Goal: Check status

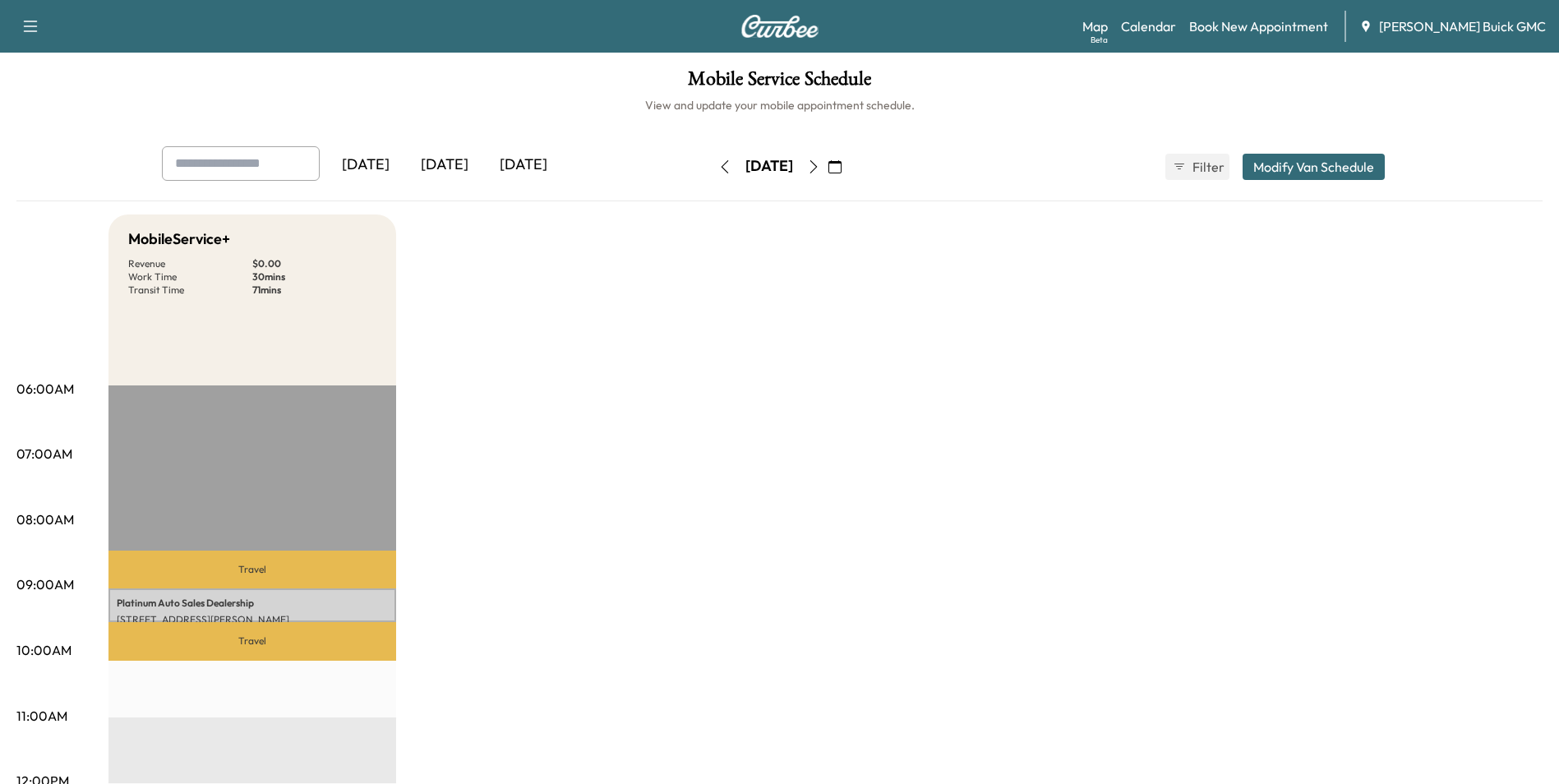
click at [841, 164] on icon "button" at bounding box center [834, 166] width 13 height 13
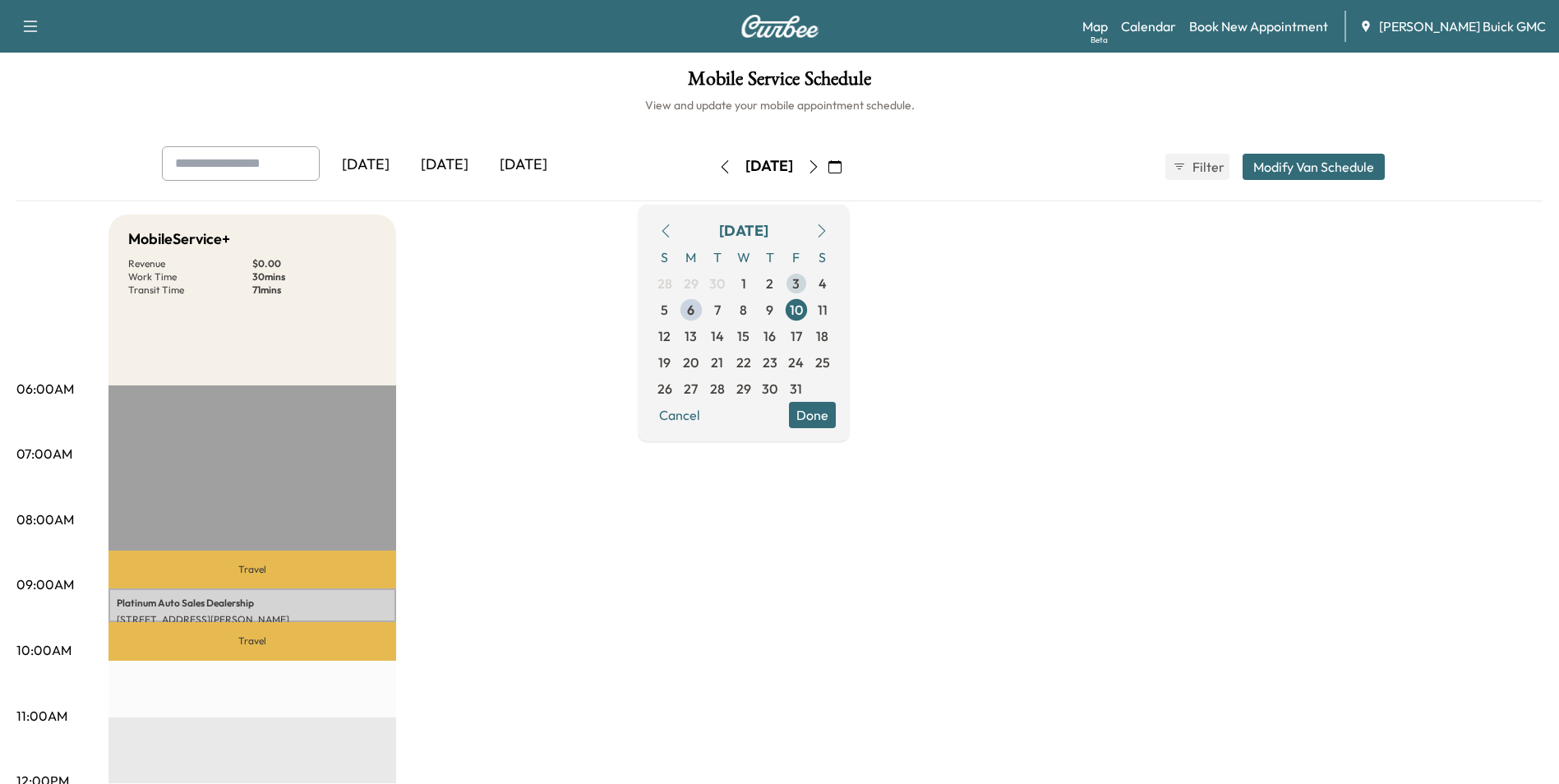
click at [800, 284] on span "3" at bounding box center [796, 283] width 8 height 20
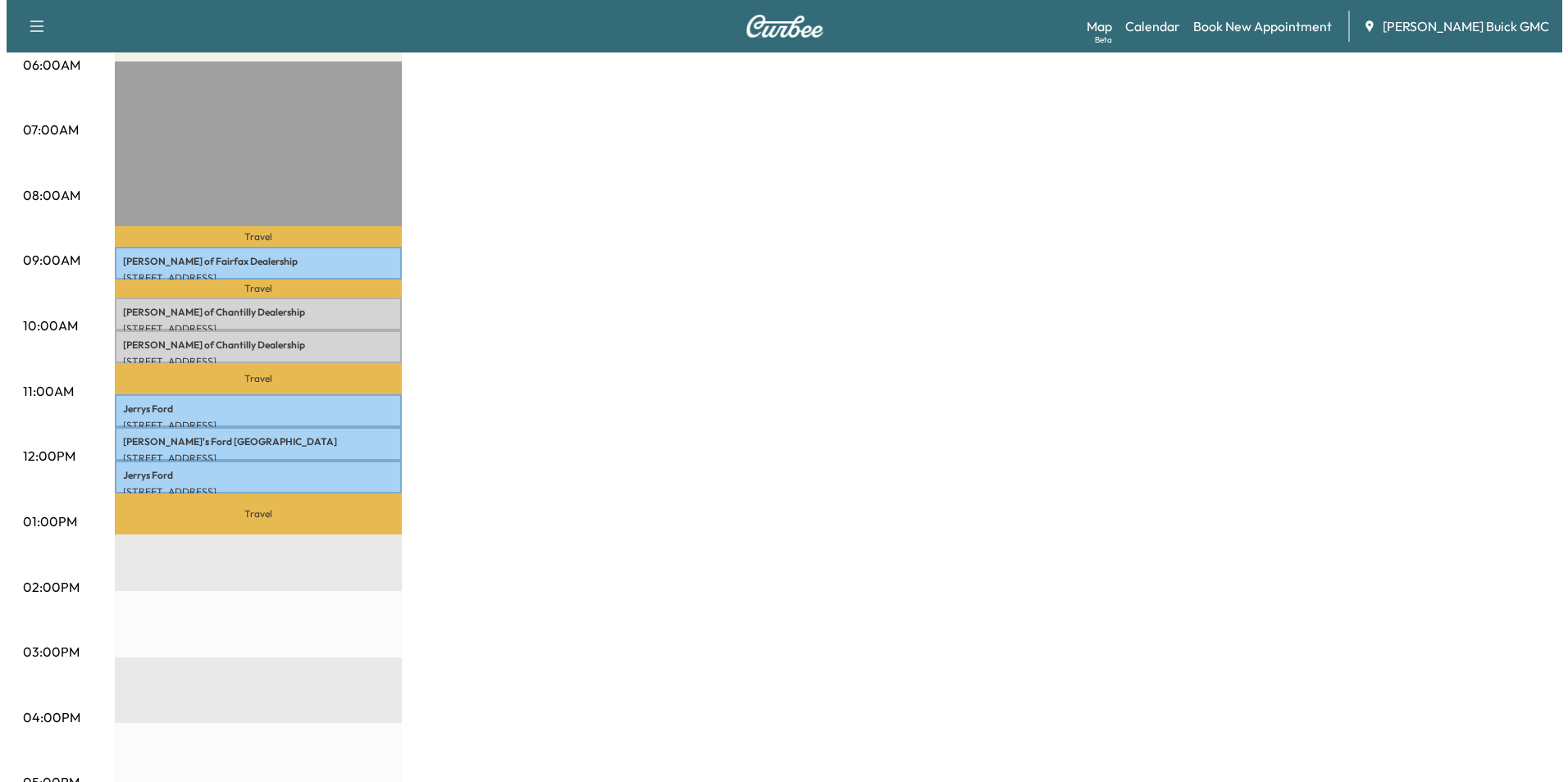
scroll to position [328, 0]
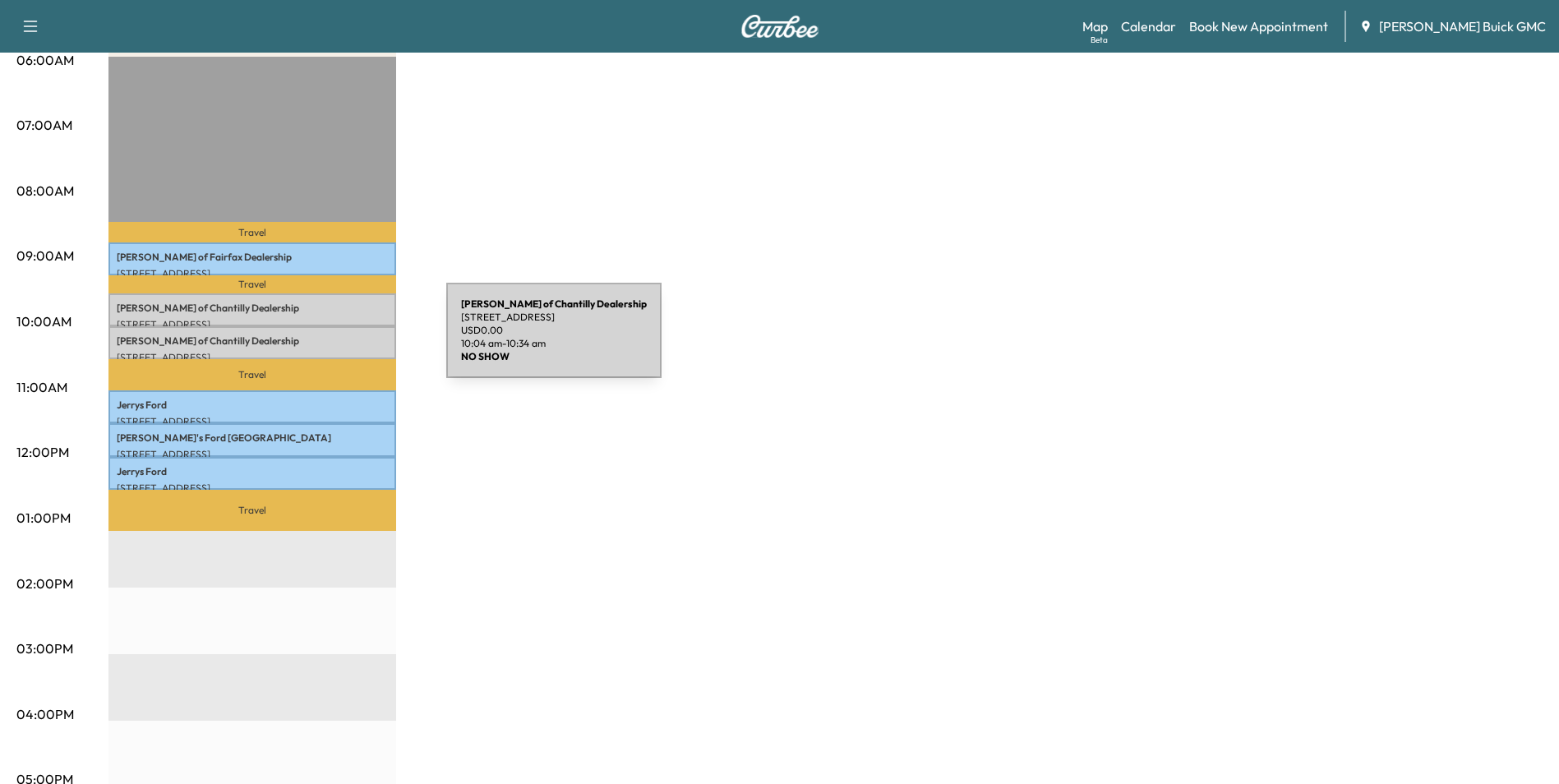
click at [323, 340] on p "[PERSON_NAME] of Chantilly Dealership" at bounding box center [252, 340] width 271 height 13
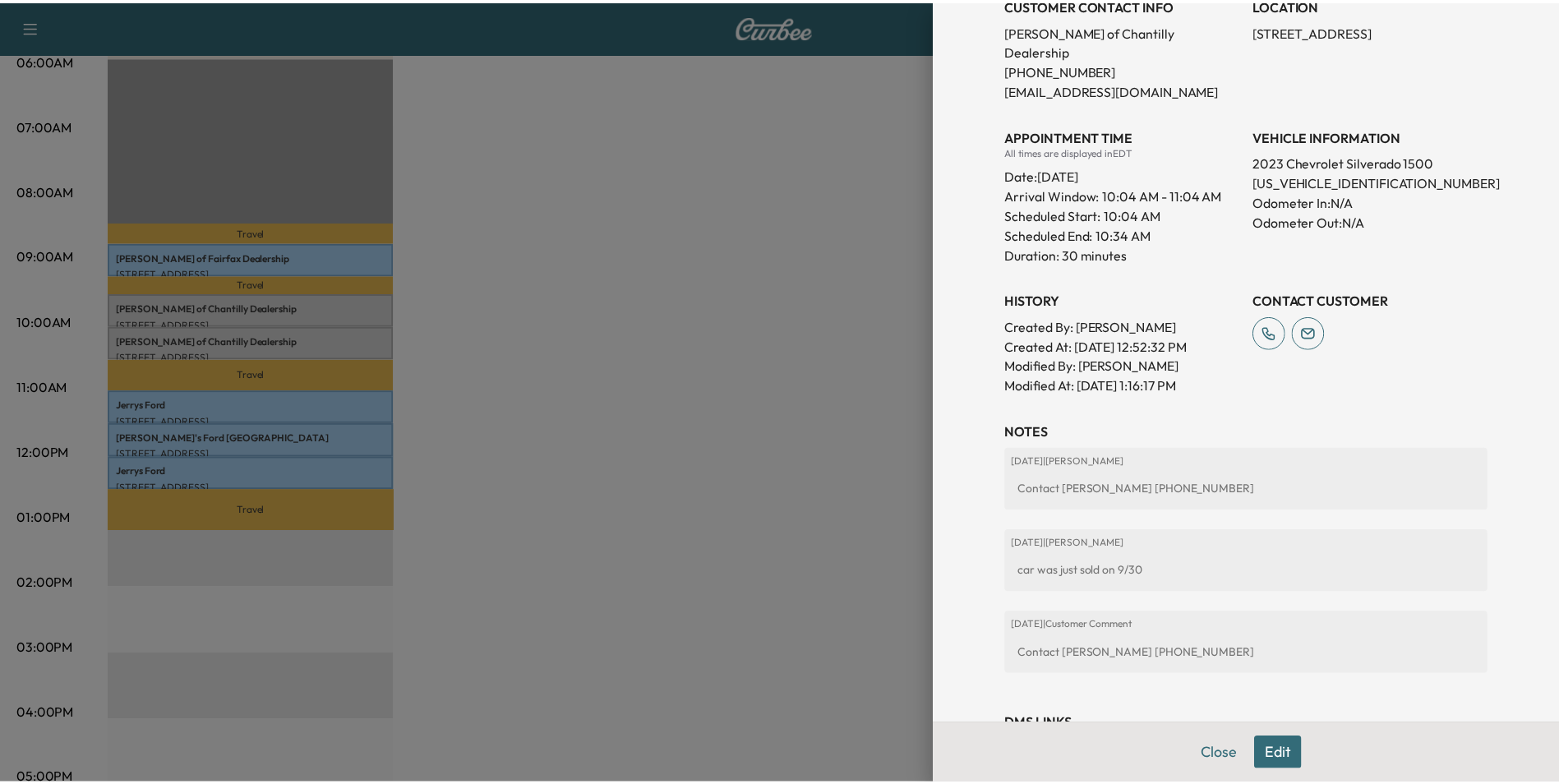
scroll to position [288, 0]
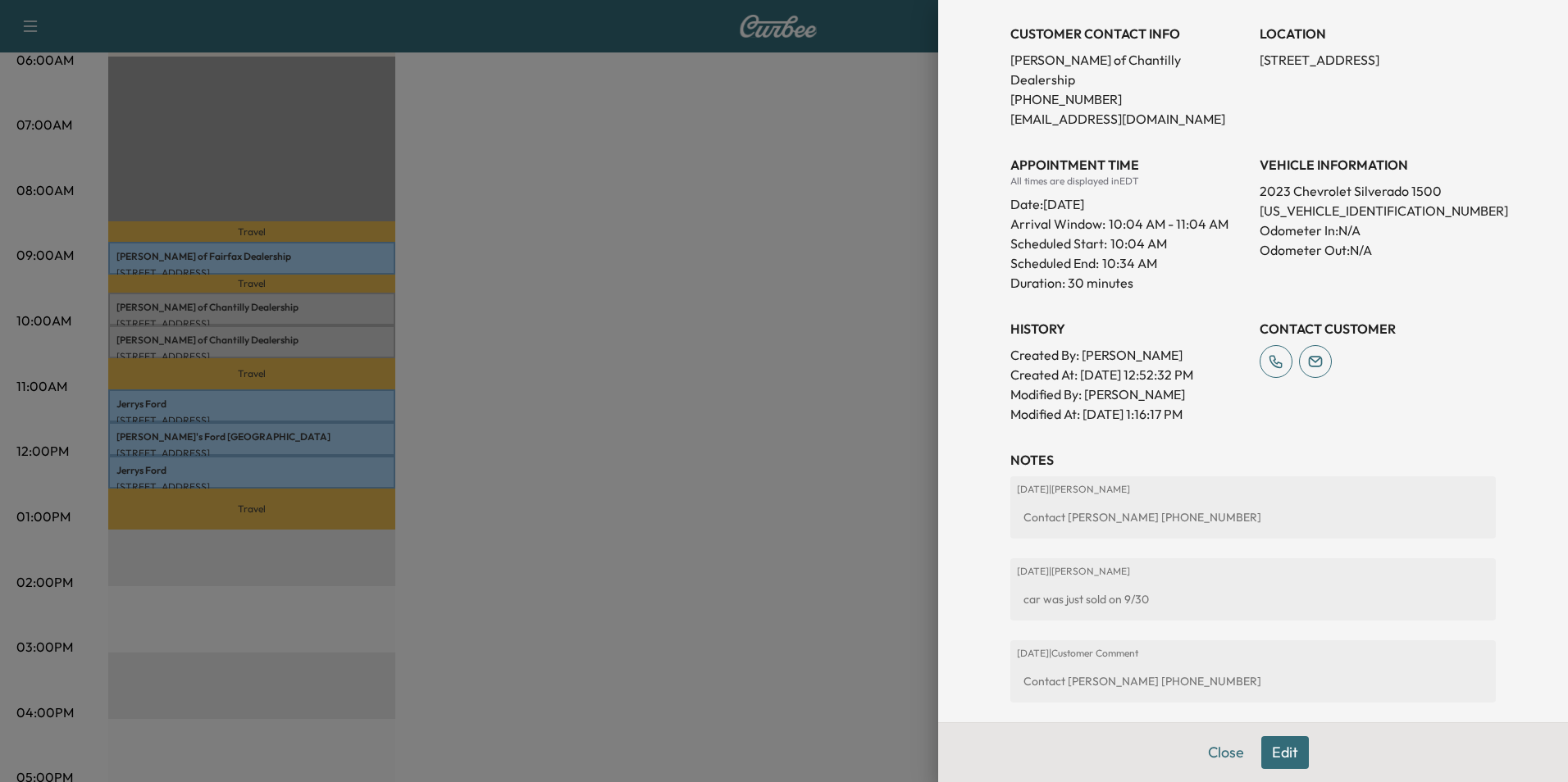
click at [753, 330] on div at bounding box center [784, 391] width 1568 height 782
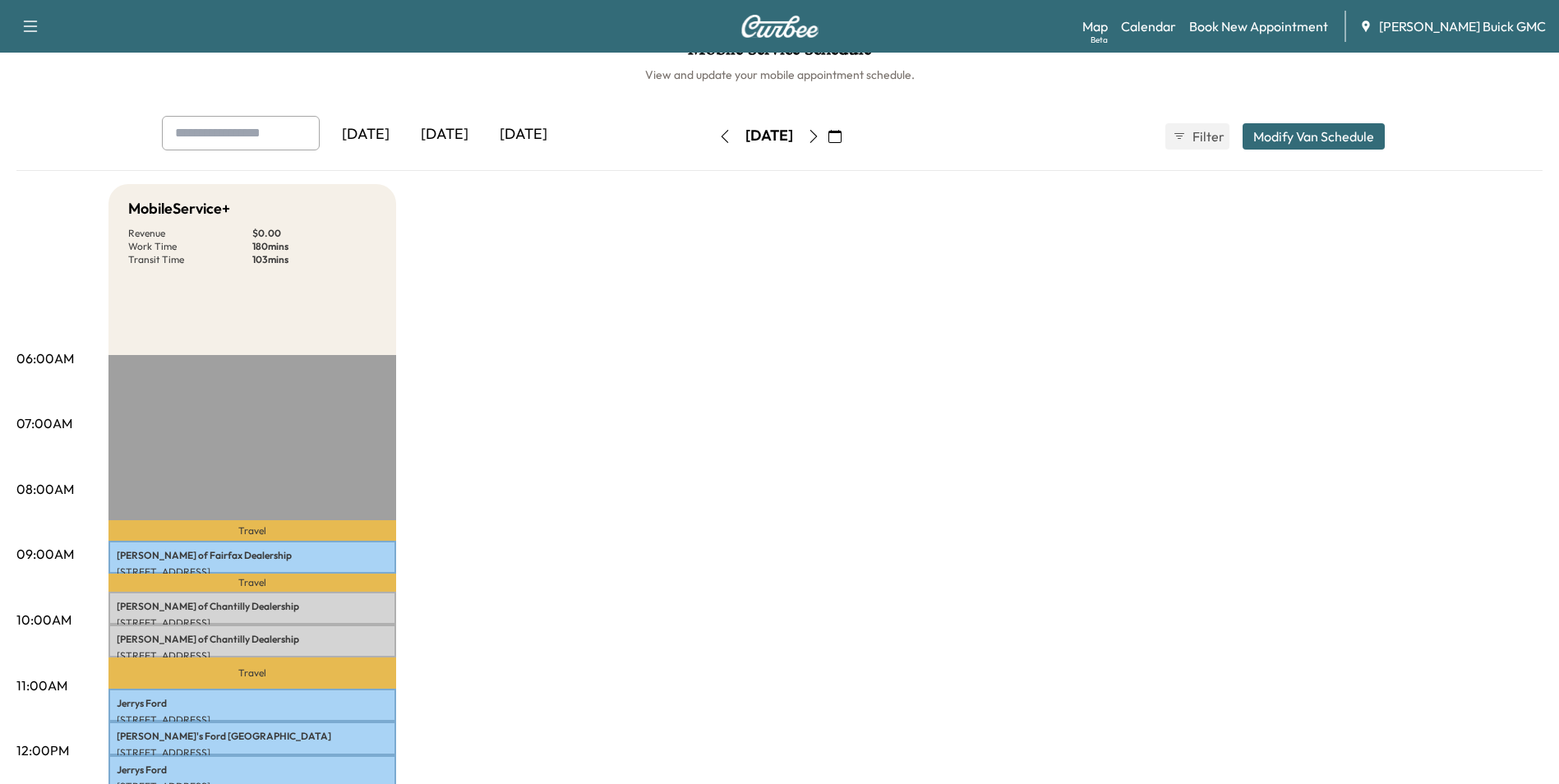
scroll to position [0, 0]
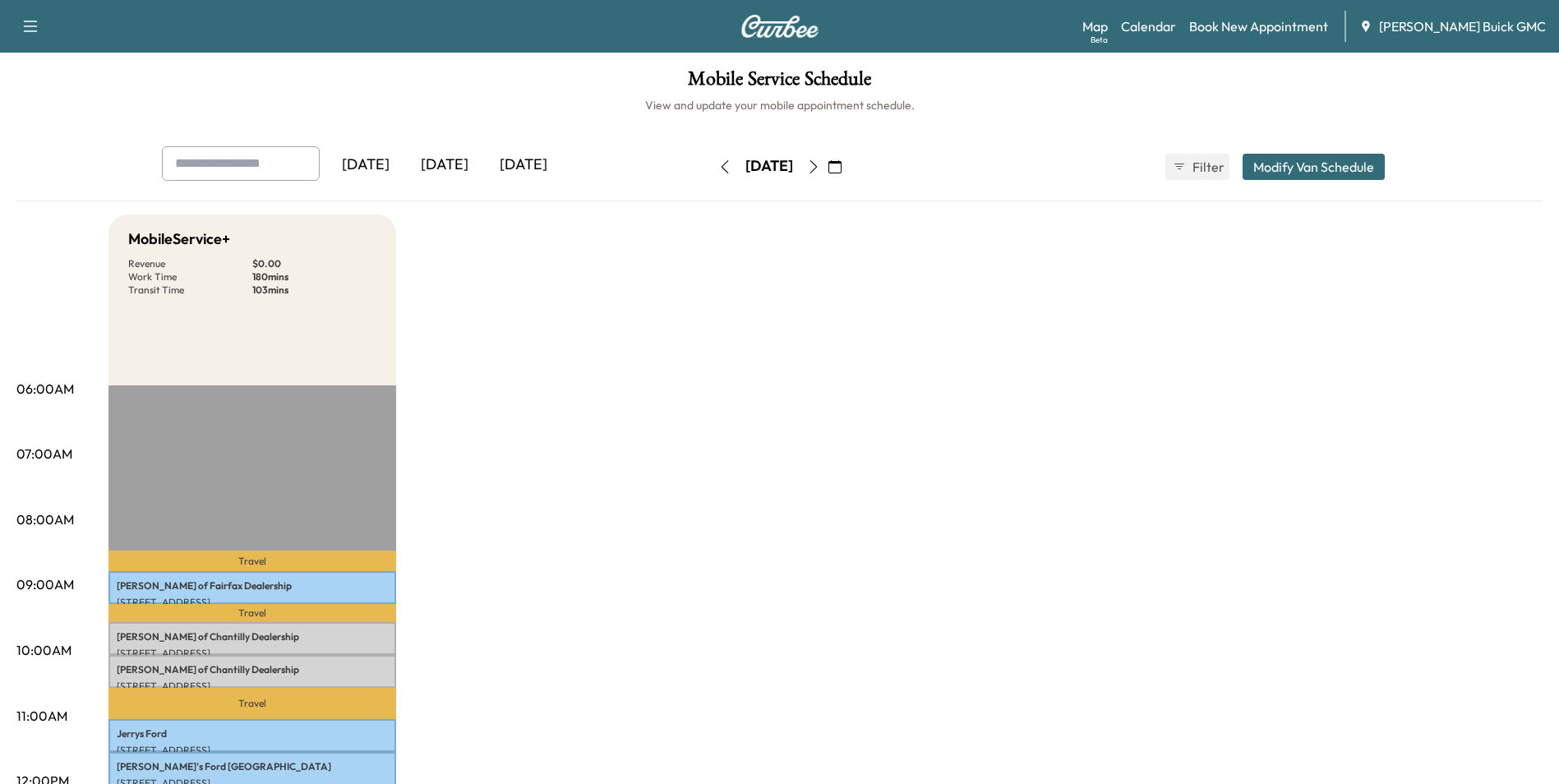
click at [453, 164] on div "[DATE]" at bounding box center [444, 165] width 79 height 37
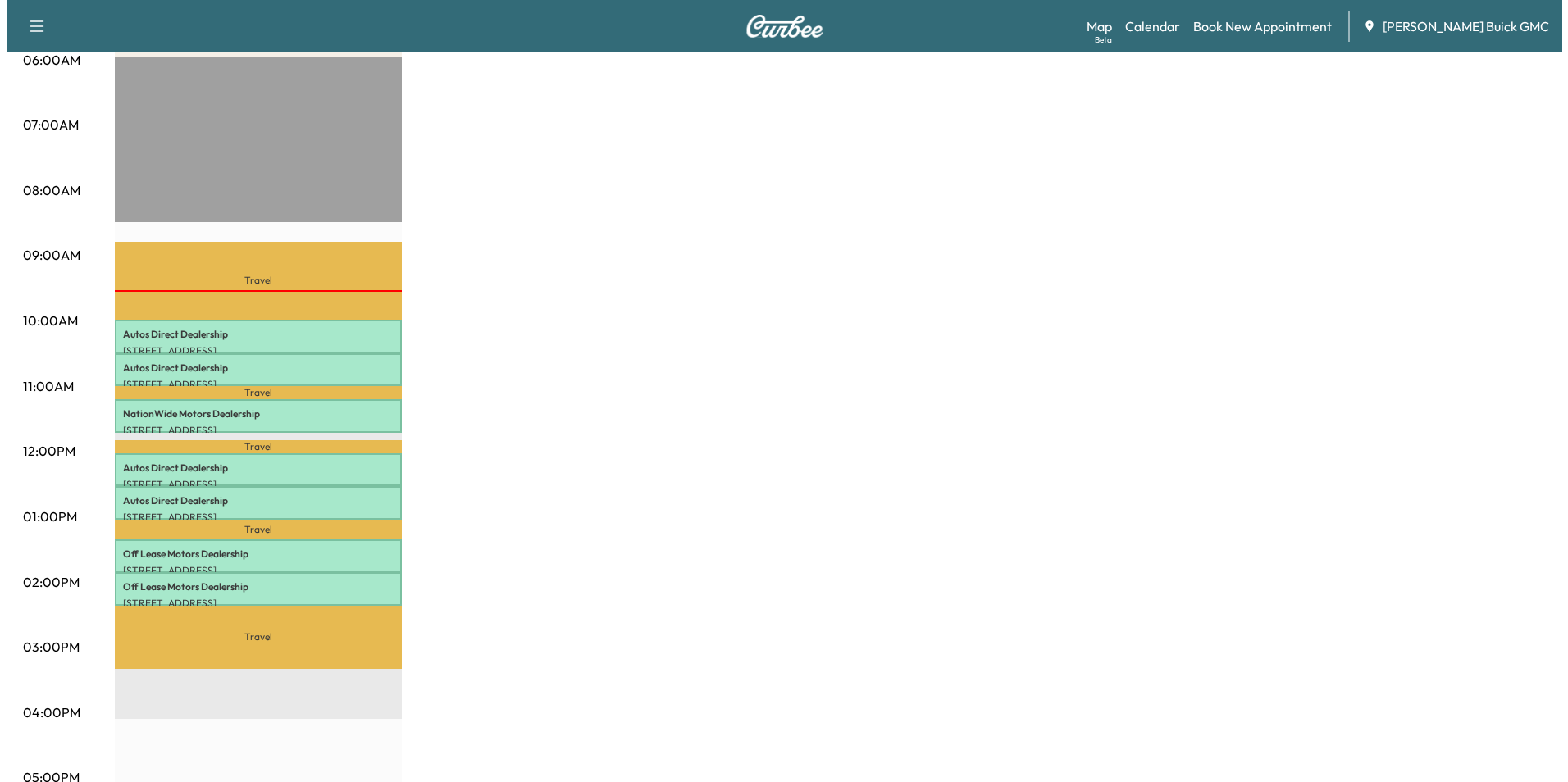
scroll to position [410, 0]
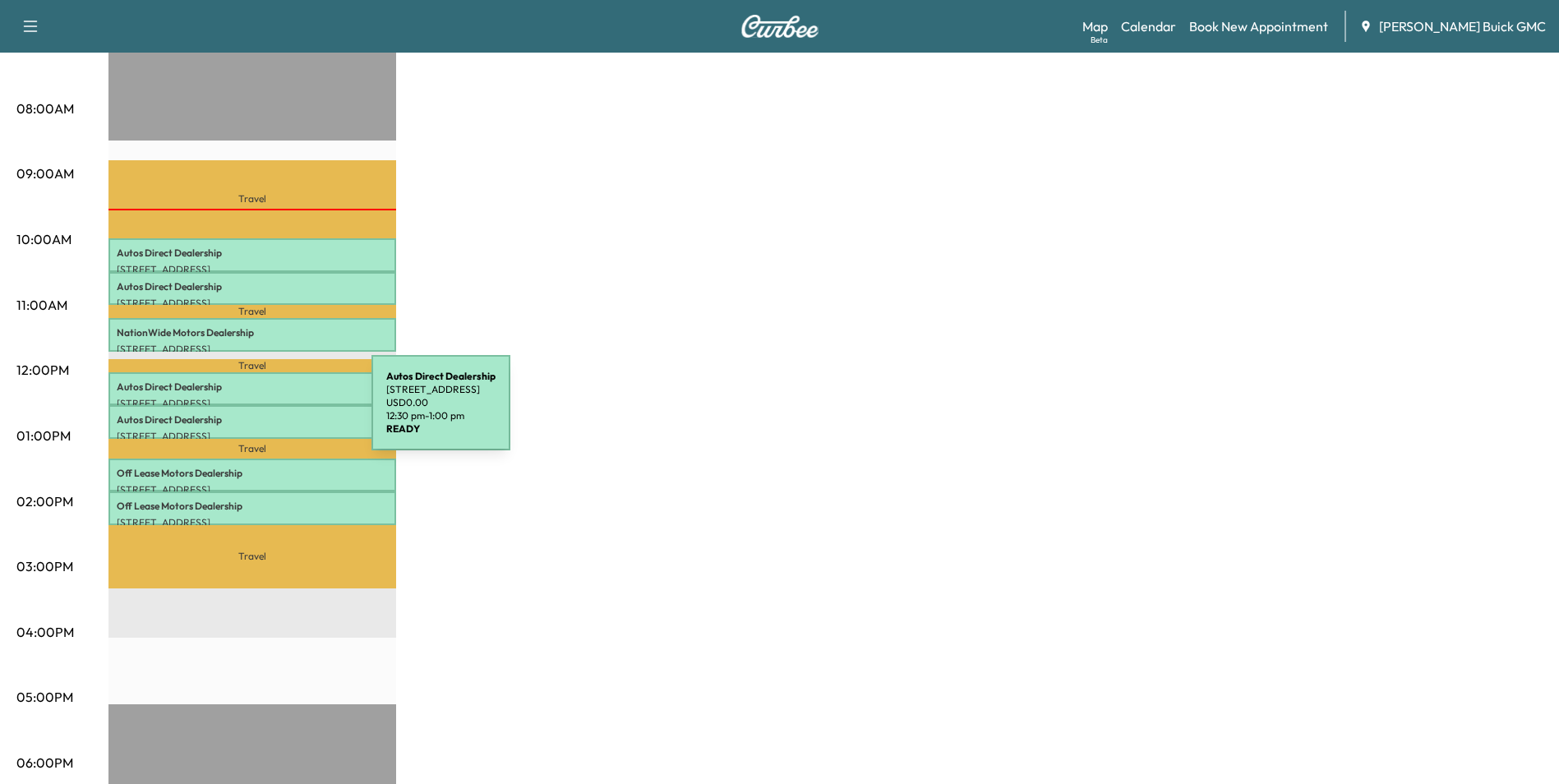
click at [248, 413] on p "Autos Direct Dealership" at bounding box center [252, 419] width 271 height 13
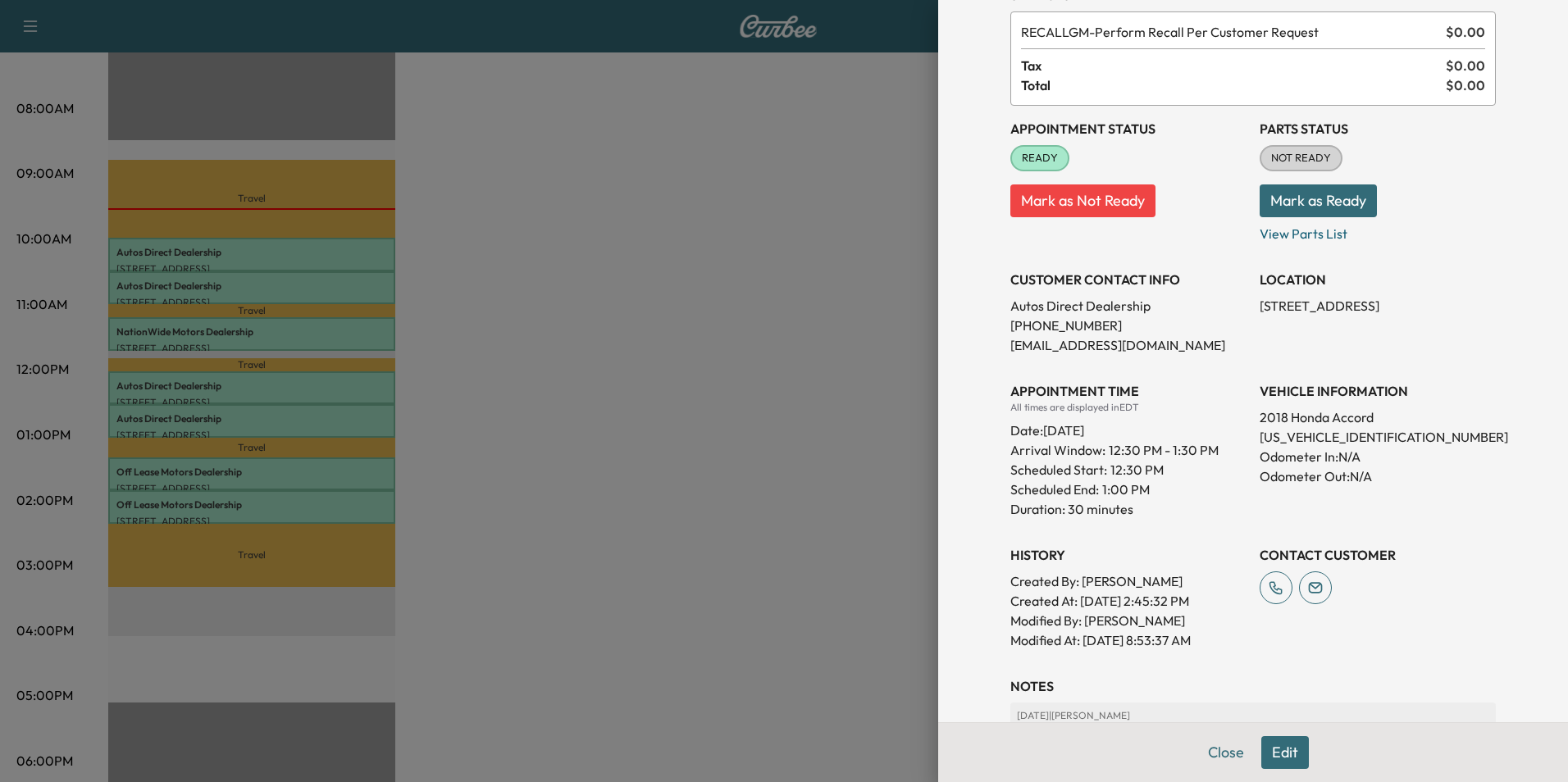
scroll to position [0, 0]
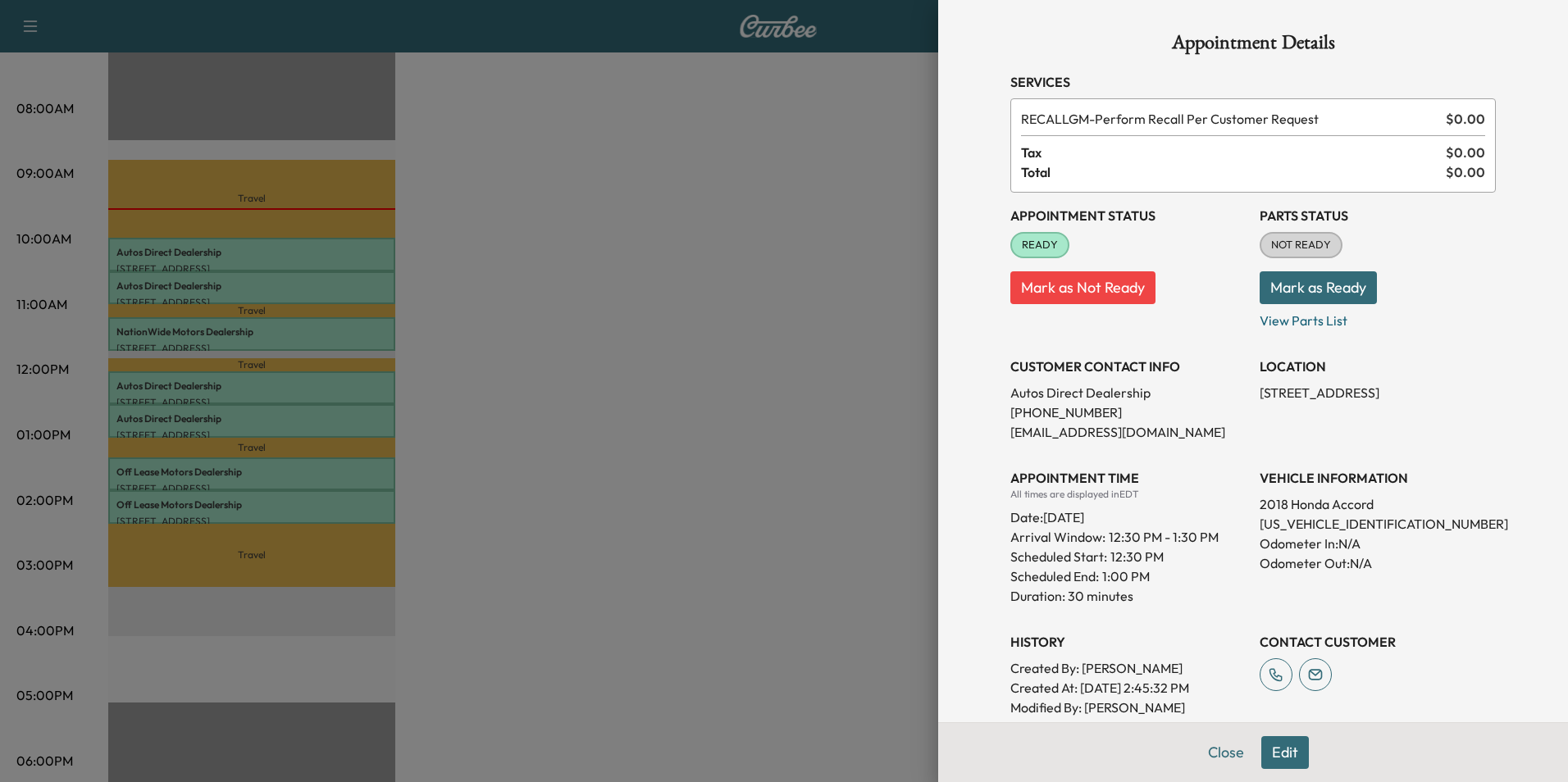
click at [625, 530] on div at bounding box center [784, 391] width 1568 height 782
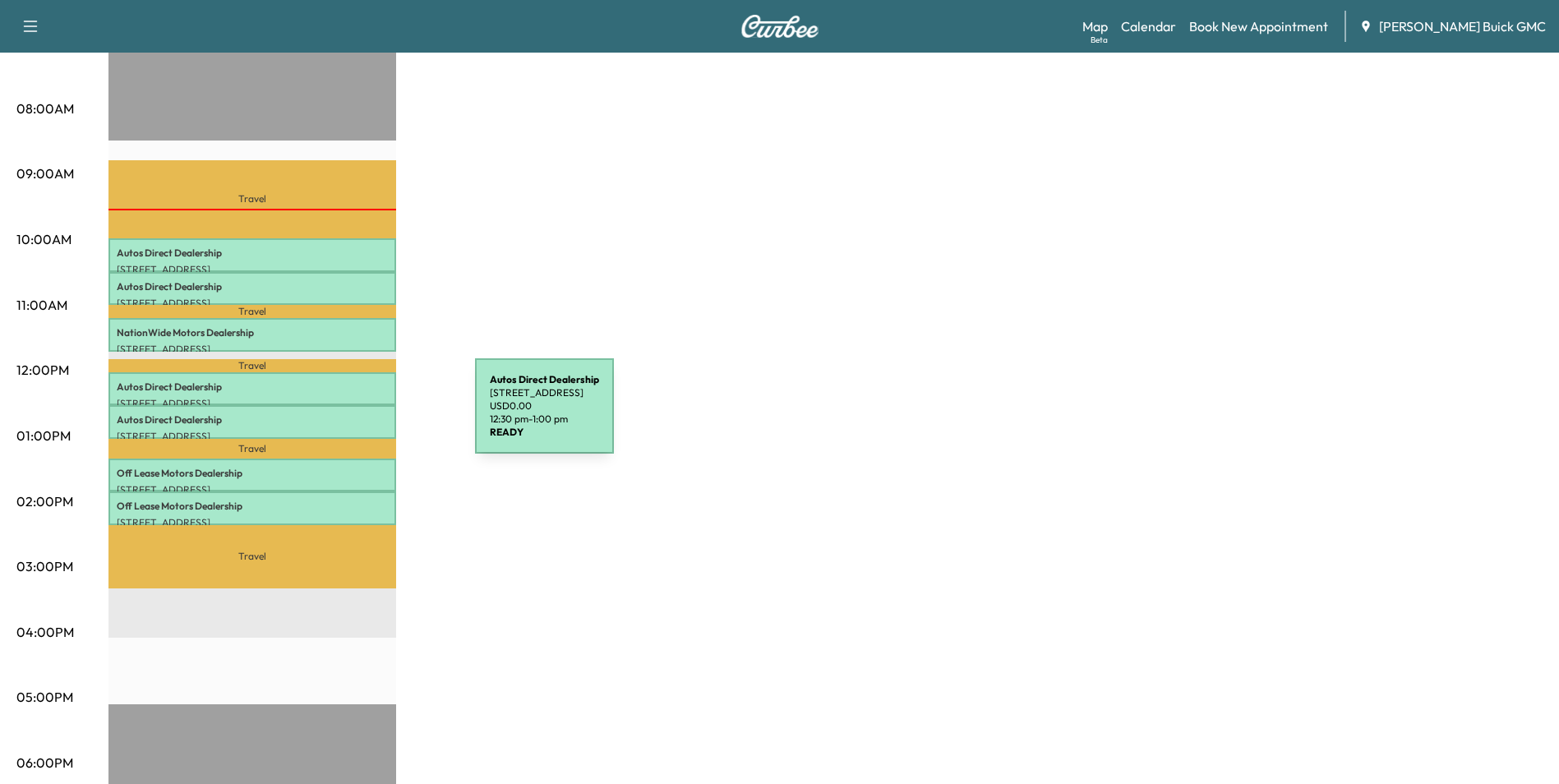
click at [352, 416] on p "Autos Direct Dealership" at bounding box center [252, 419] width 271 height 13
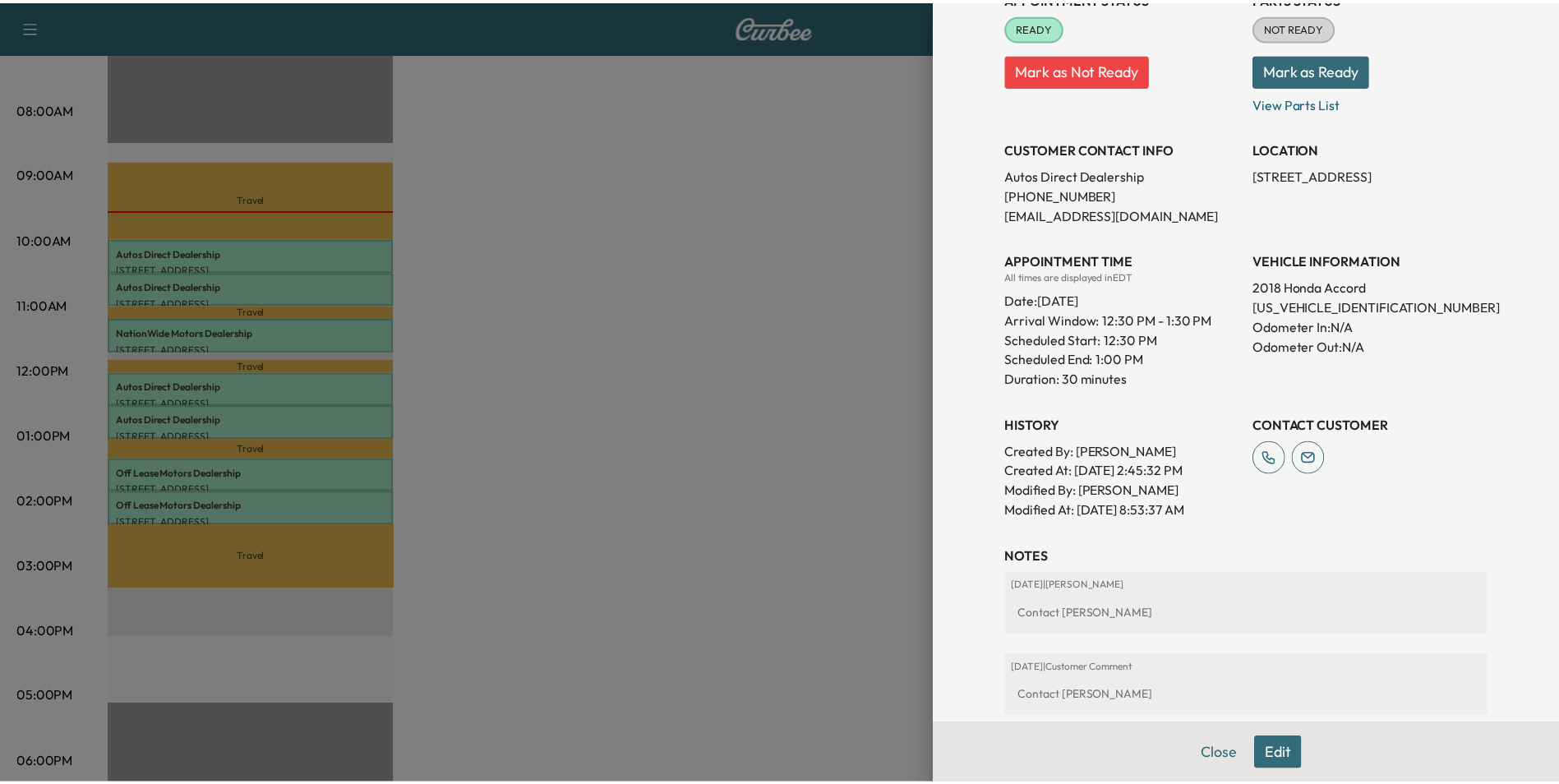
scroll to position [5, 0]
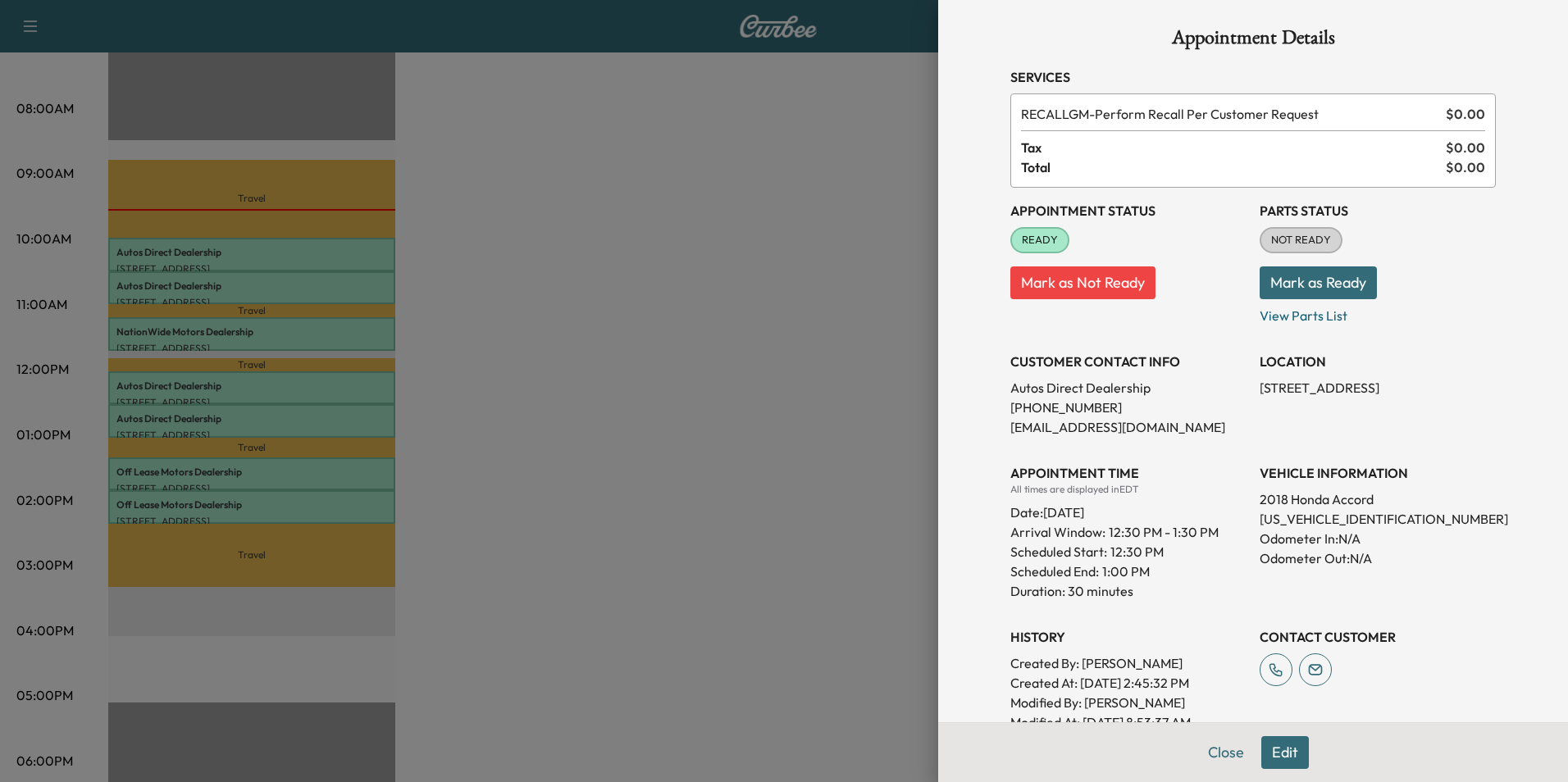
click at [503, 424] on div at bounding box center [784, 391] width 1568 height 782
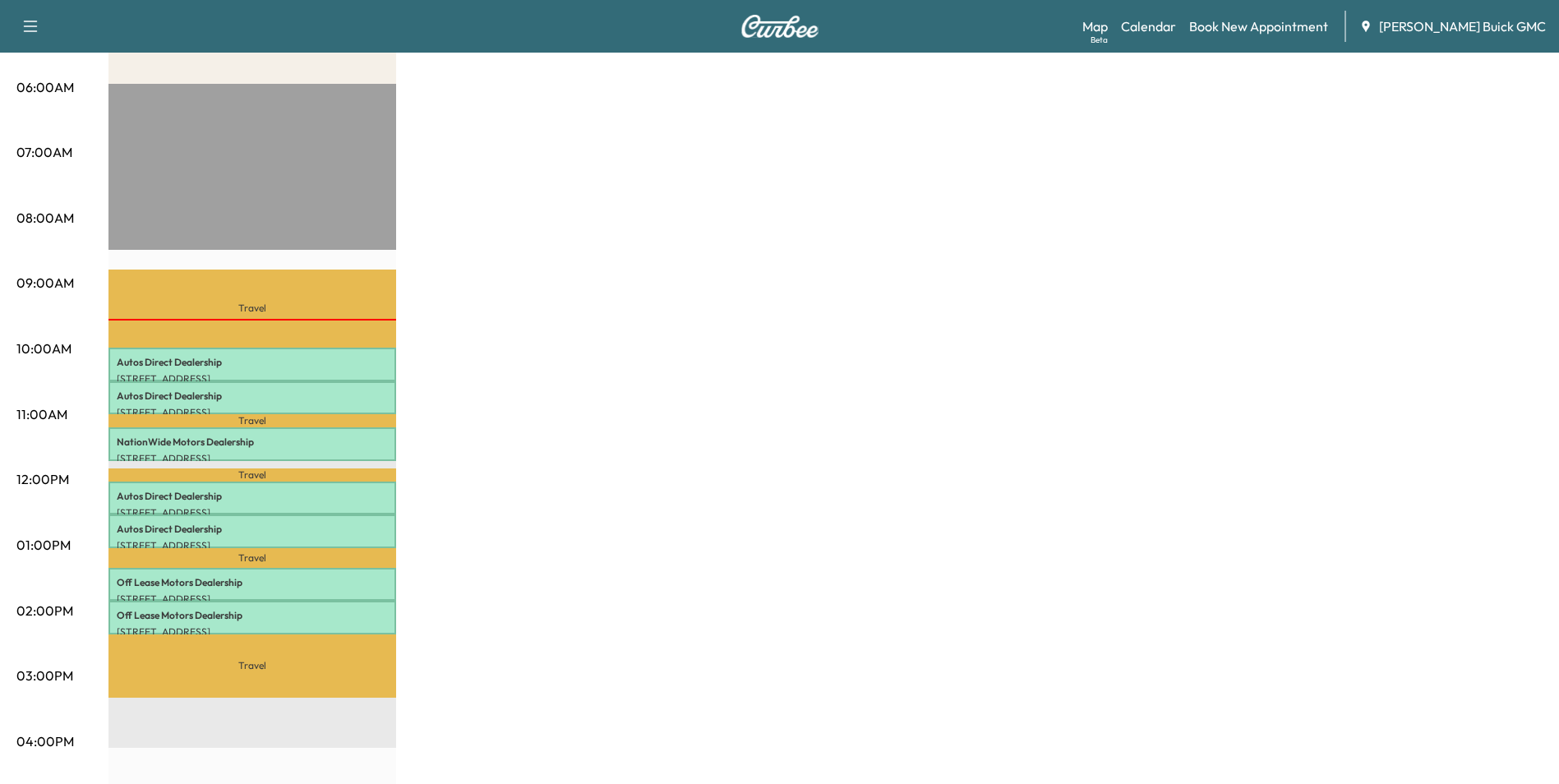
scroll to position [329, 0]
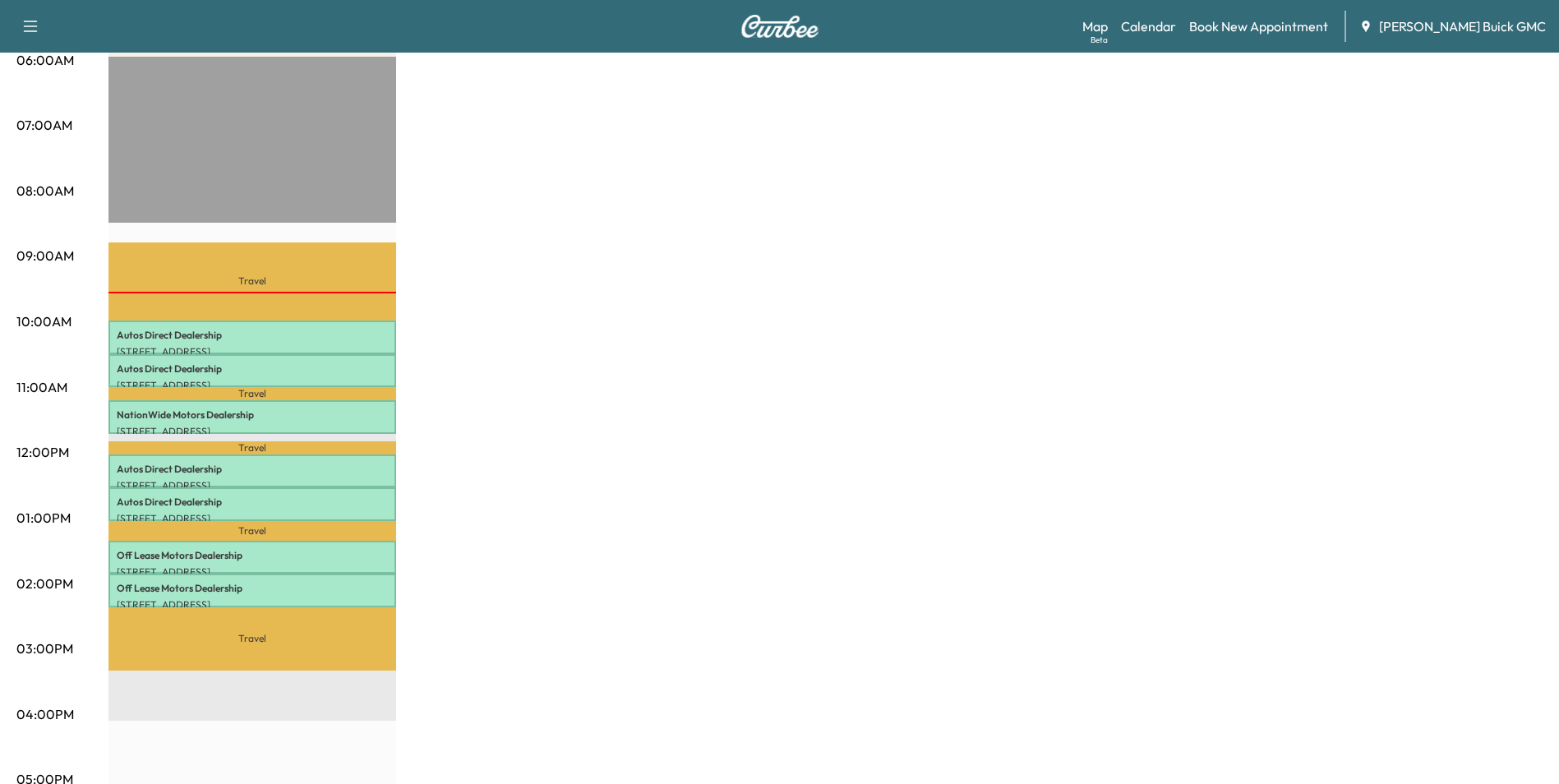
click at [796, 390] on div "MobileService+ Revenue $ 0.00 Work Time 210 mins Transit Time 174 mins Travel A…" at bounding box center [825, 502] width 1435 height 1232
click at [1048, 354] on div "MobileService+ Revenue $ 0.00 Work Time 210 mins Transit Time 174 mins Travel A…" at bounding box center [825, 502] width 1435 height 1232
click at [917, 303] on div "MobileService+ Revenue $ 0.00 Work Time 210 mins Transit Time 174 mins Travel A…" at bounding box center [825, 502] width 1435 height 1232
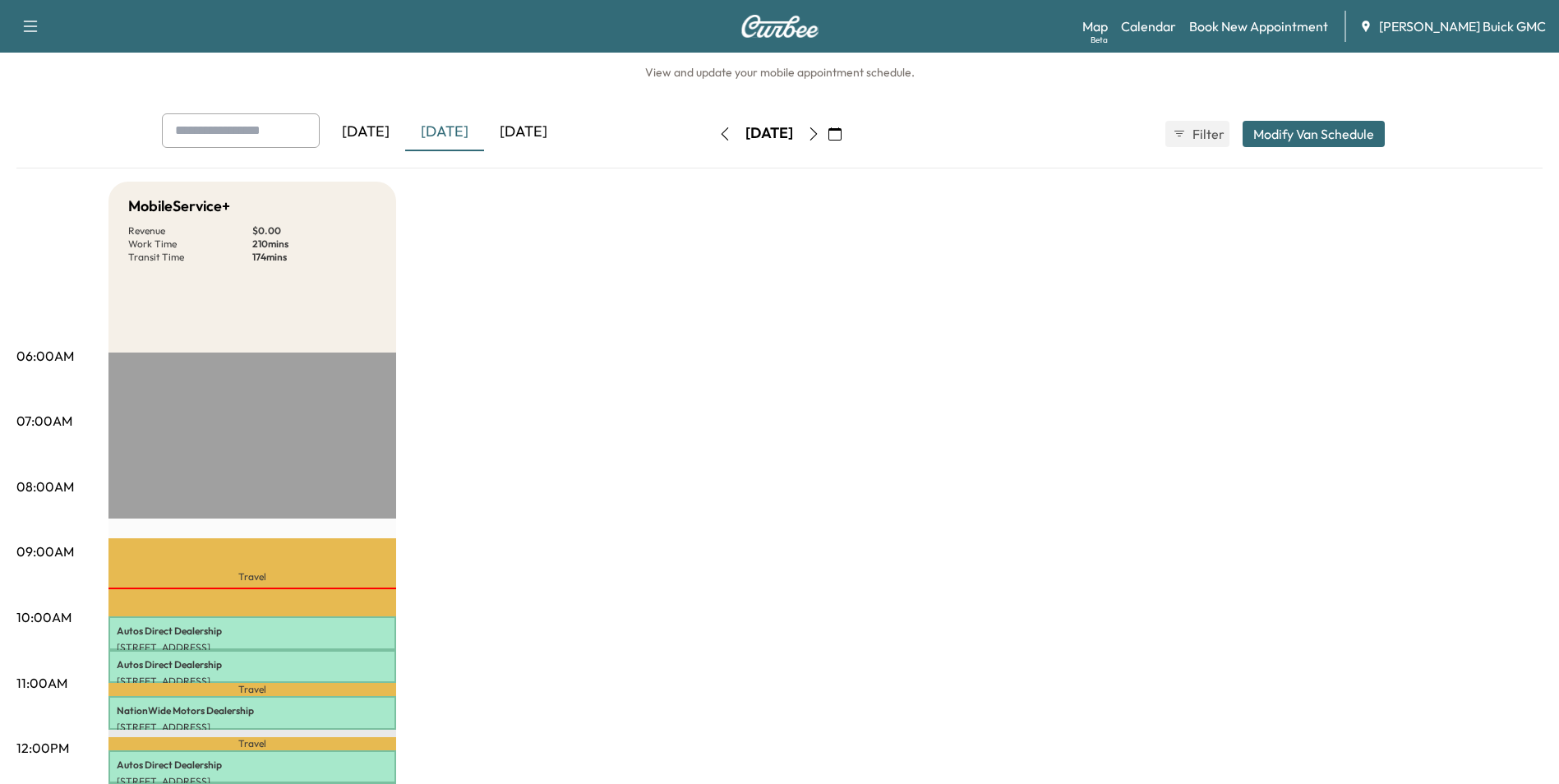
scroll to position [0, 0]
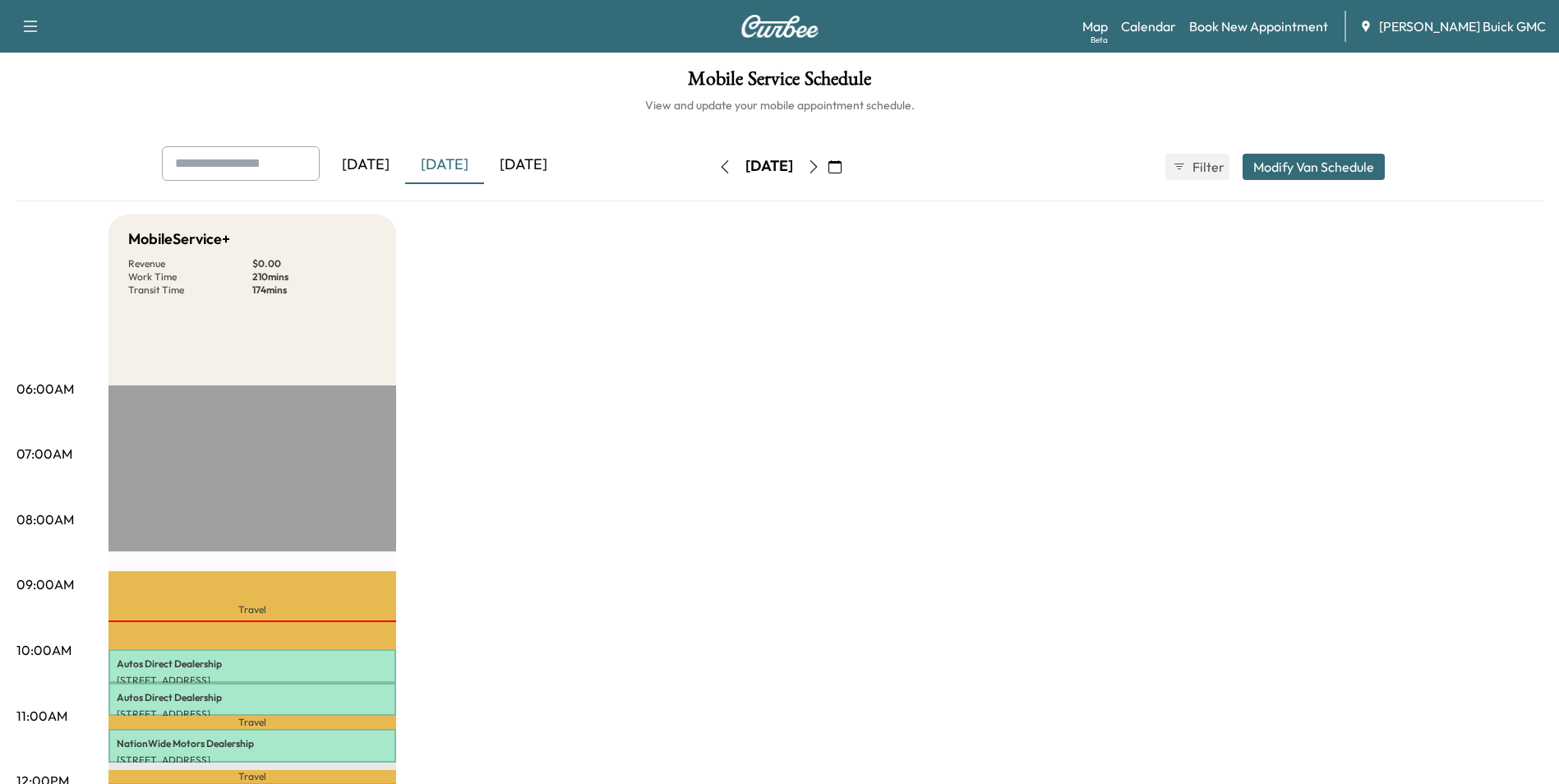
click at [820, 165] on icon "button" at bounding box center [813, 166] width 13 height 13
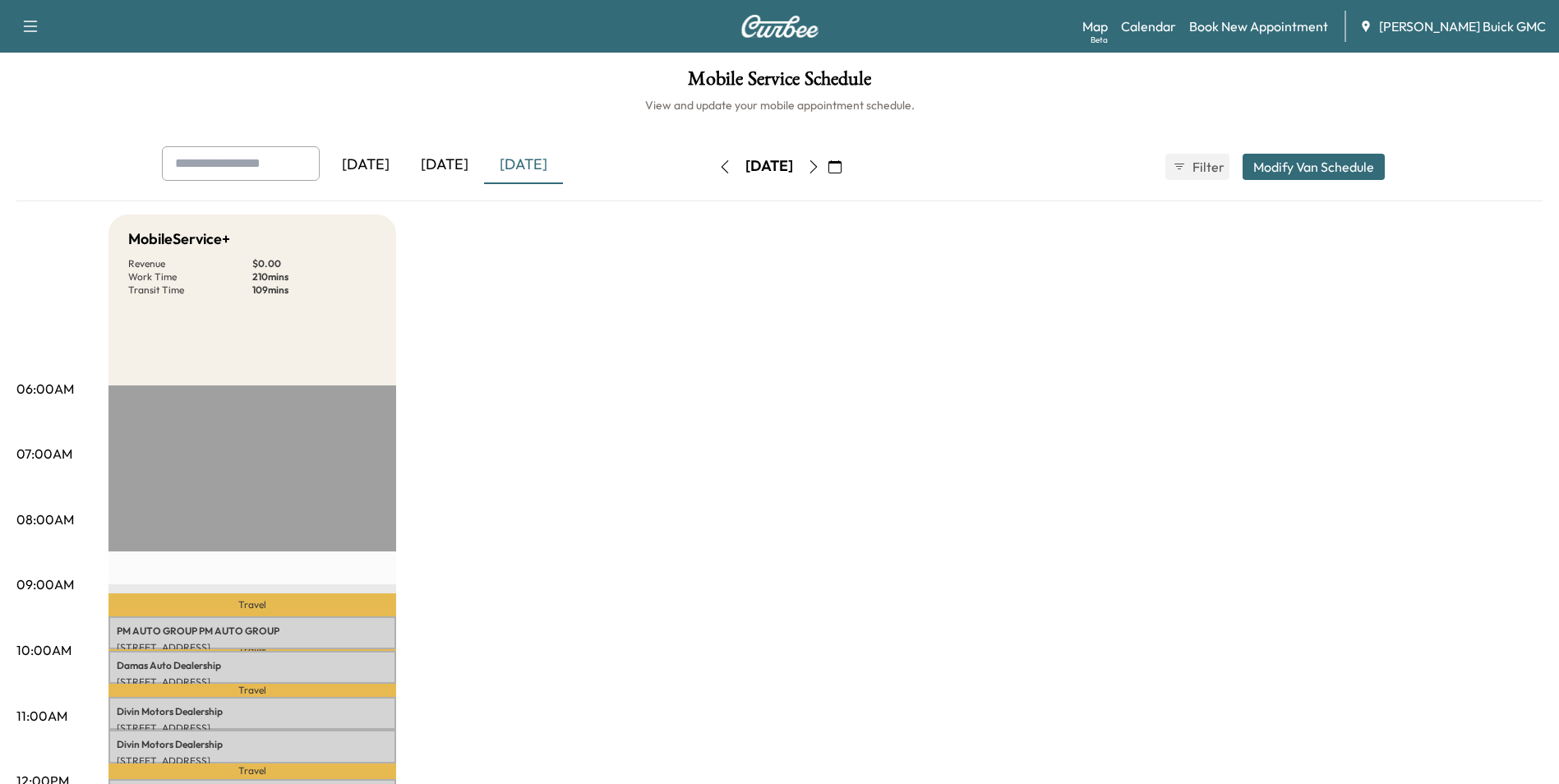
click at [820, 164] on icon "button" at bounding box center [813, 166] width 13 height 13
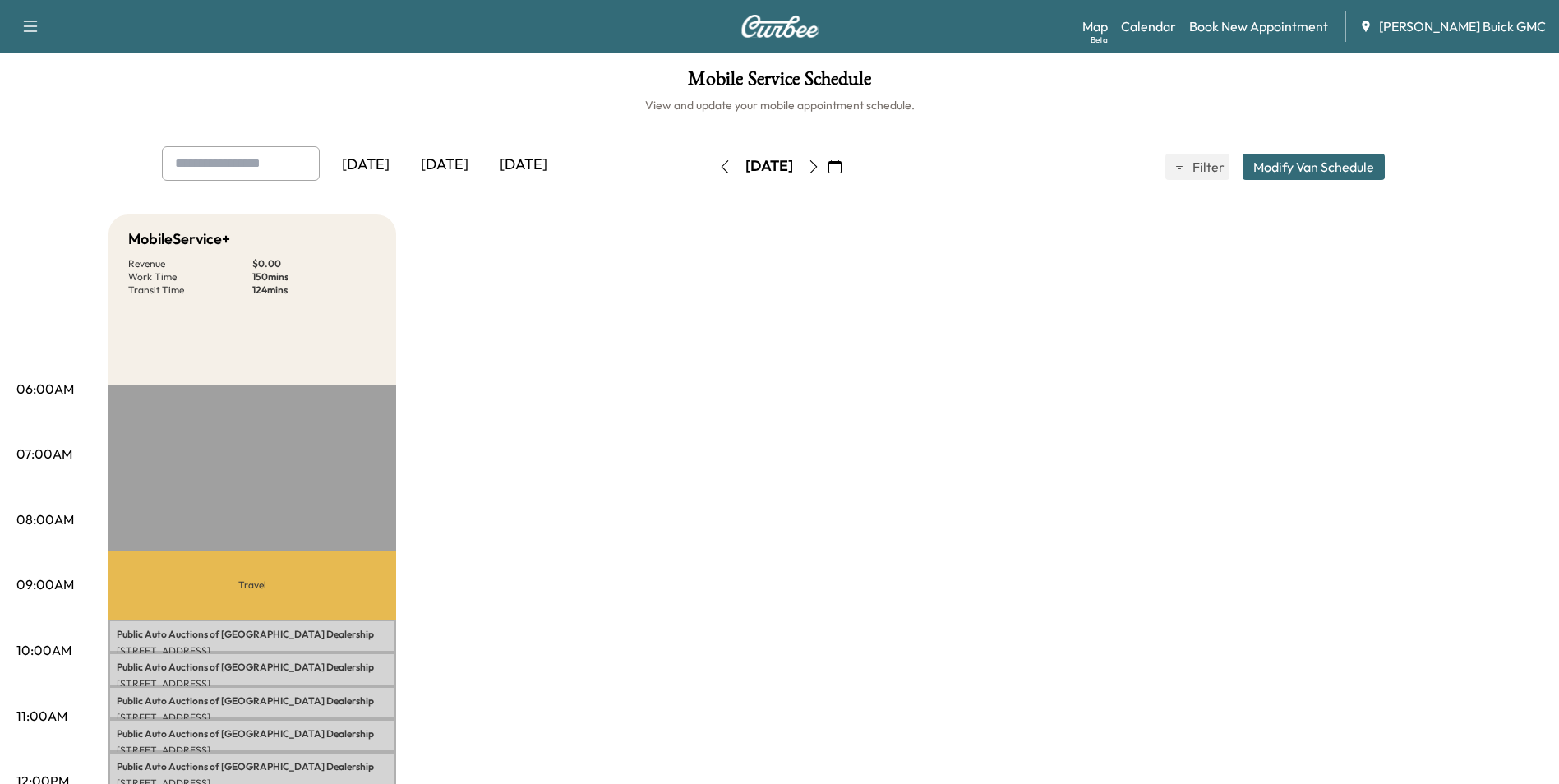
click at [817, 164] on icon "button" at bounding box center [813, 166] width 8 height 13
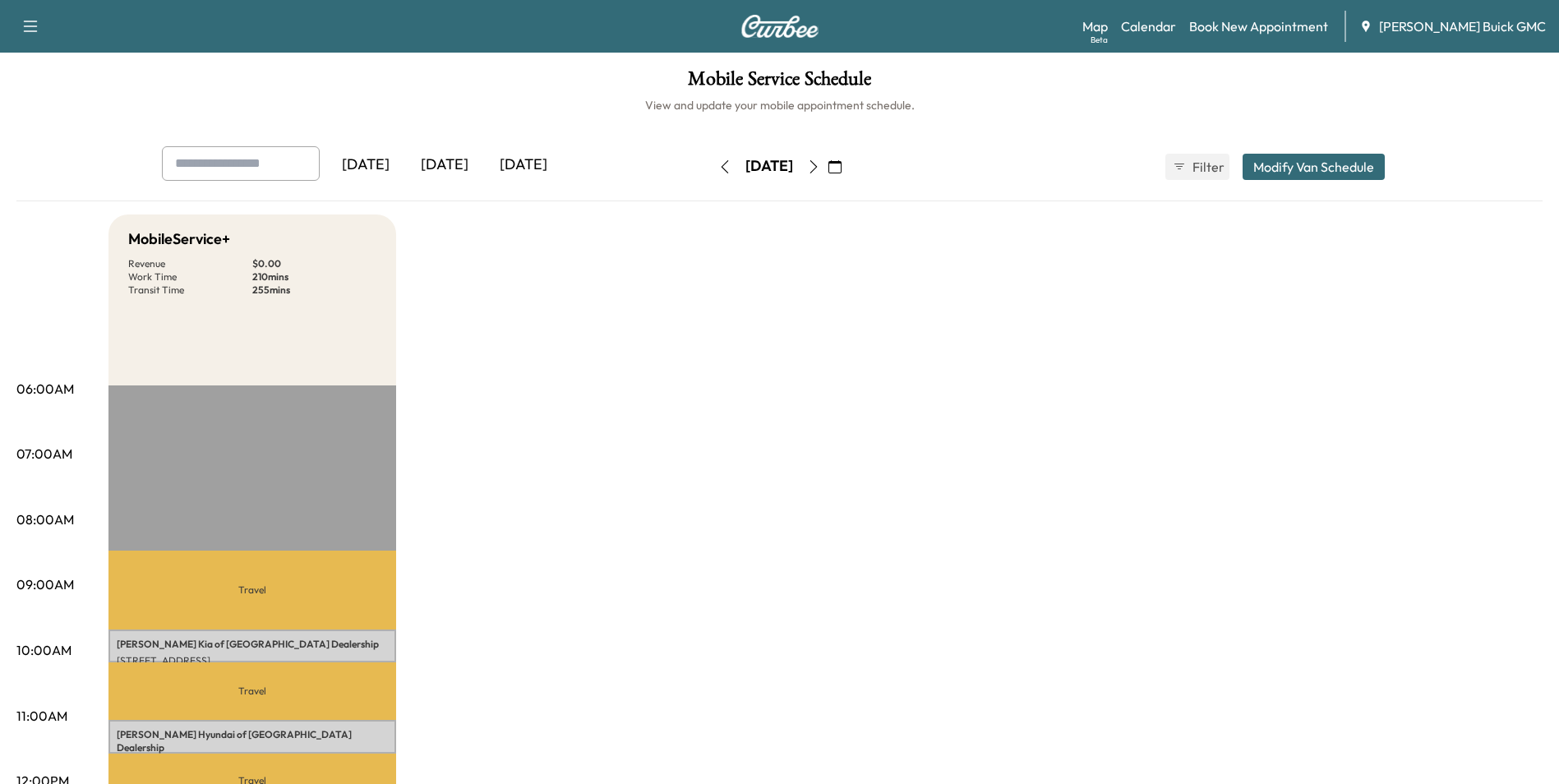
click at [849, 164] on button "button" at bounding box center [834, 166] width 28 height 26
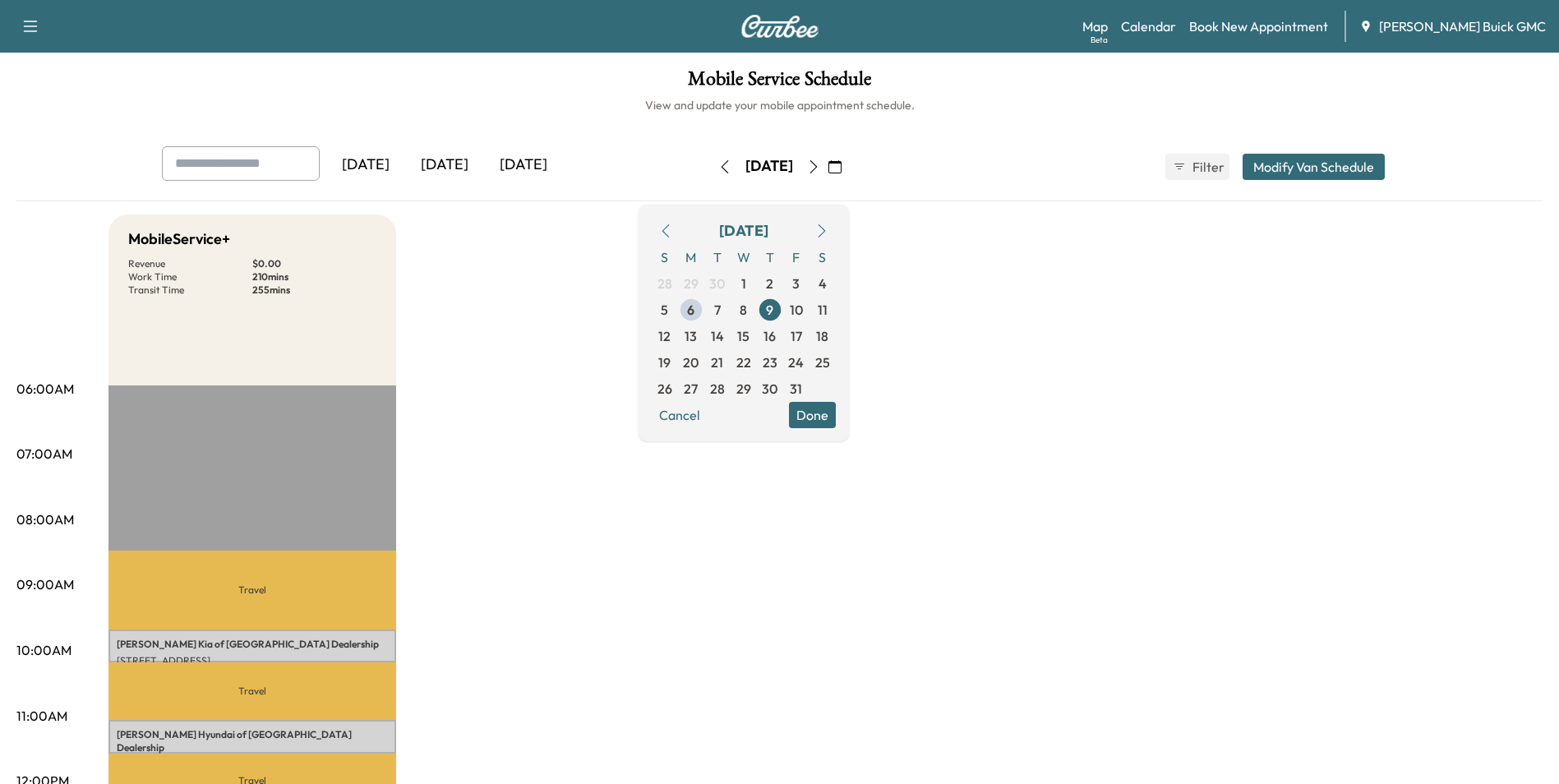
click at [820, 163] on icon "button" at bounding box center [813, 166] width 13 height 13
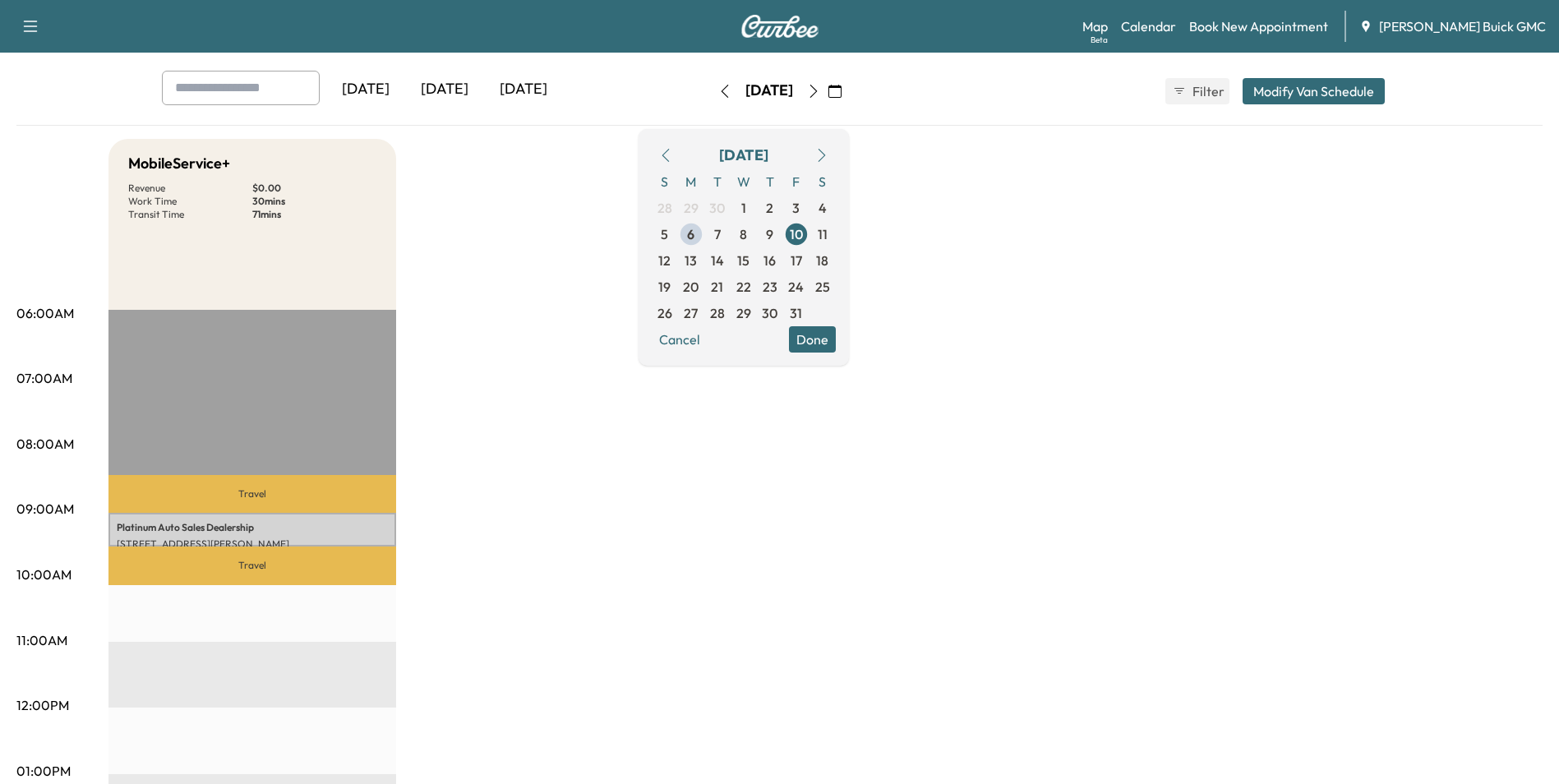
scroll to position [164, 0]
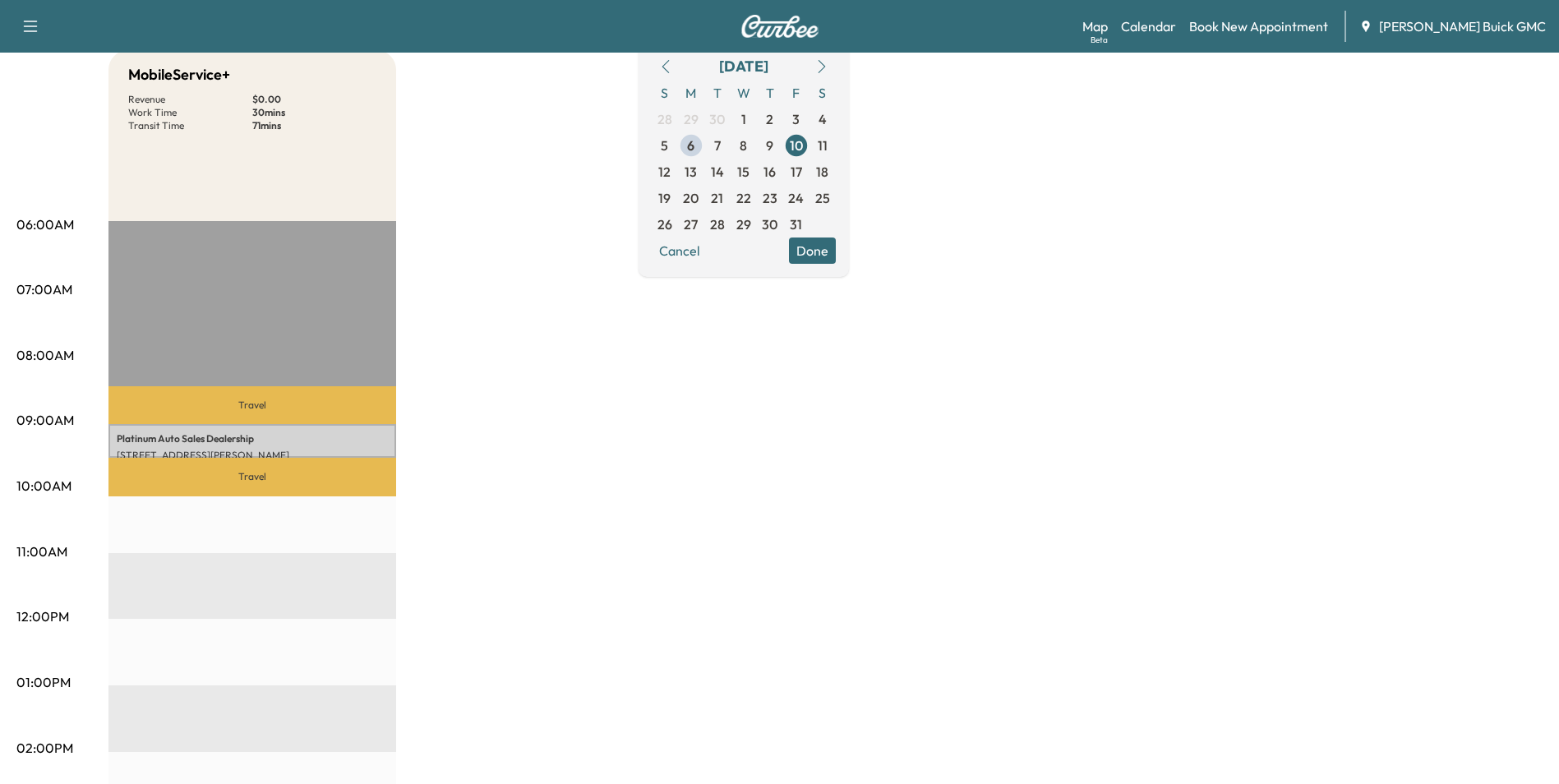
click at [525, 403] on div "MobileService+ Revenue $ 0.00 Work Time 30 mins Transit Time 71 mins Travel Pla…" at bounding box center [825, 666] width 1435 height 1232
click at [611, 381] on div "MobileService+ Revenue $ 0.00 Work Time 30 mins Transit Time 71 mins Travel Pla…" at bounding box center [825, 666] width 1435 height 1232
click at [690, 476] on div "MobileService+ Revenue $ 0.00 Work Time 30 mins Transit Time 71 mins Travel Pla…" at bounding box center [825, 666] width 1435 height 1232
click at [811, 378] on div "MobileService+ Revenue $ 0.00 Work Time 30 mins Transit Time 71 mins Travel Pla…" at bounding box center [825, 666] width 1435 height 1232
click at [1205, 207] on div "MobileService+ Revenue $ 0.00 Work Time 30 mins Transit Time 71 mins Travel Pla…" at bounding box center [825, 666] width 1435 height 1232
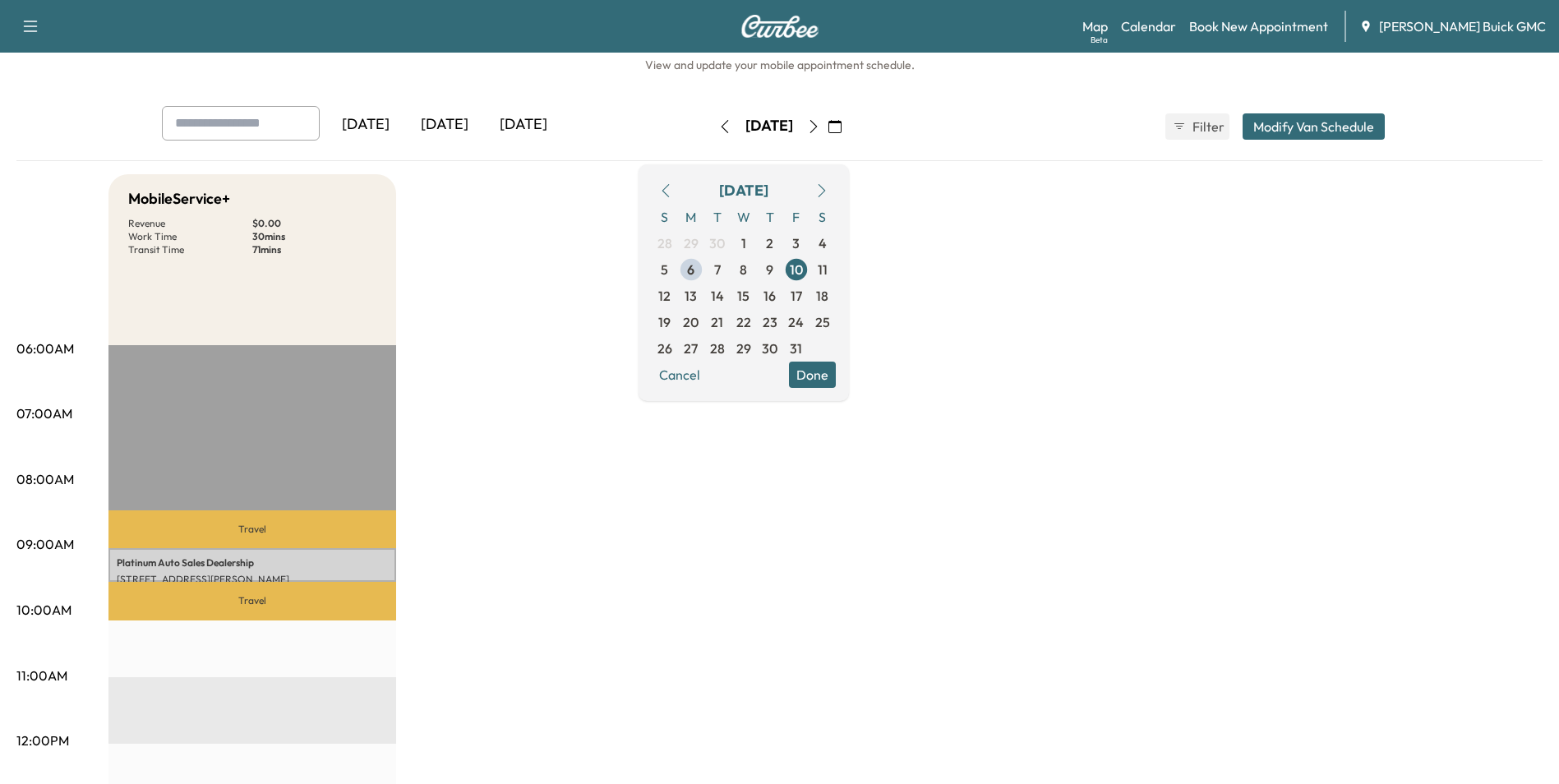
scroll to position [0, 0]
